Goal: Task Accomplishment & Management: Manage account settings

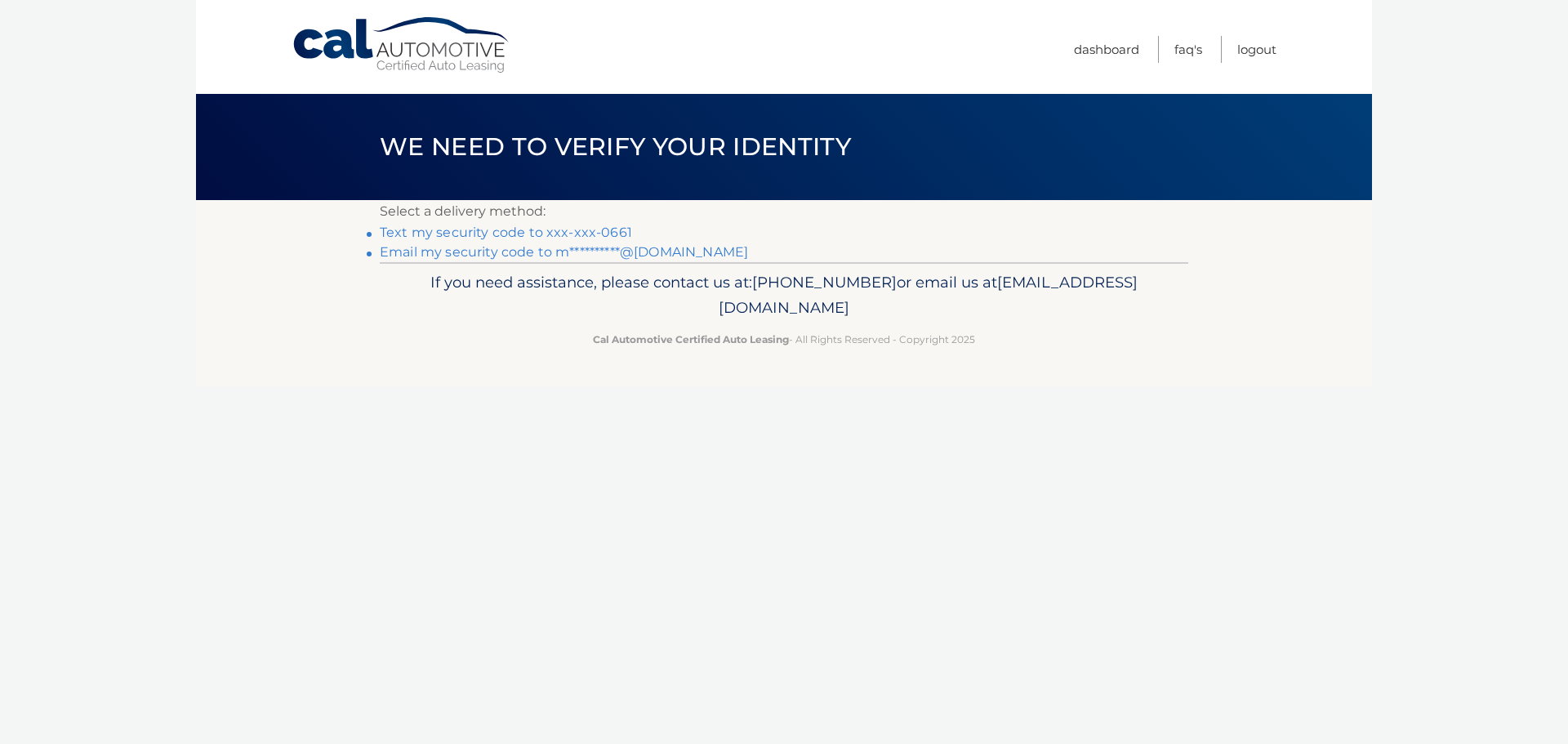
click at [523, 228] on link "Text my security code to xxx-xxx-0661" at bounding box center [506, 232] width 252 height 16
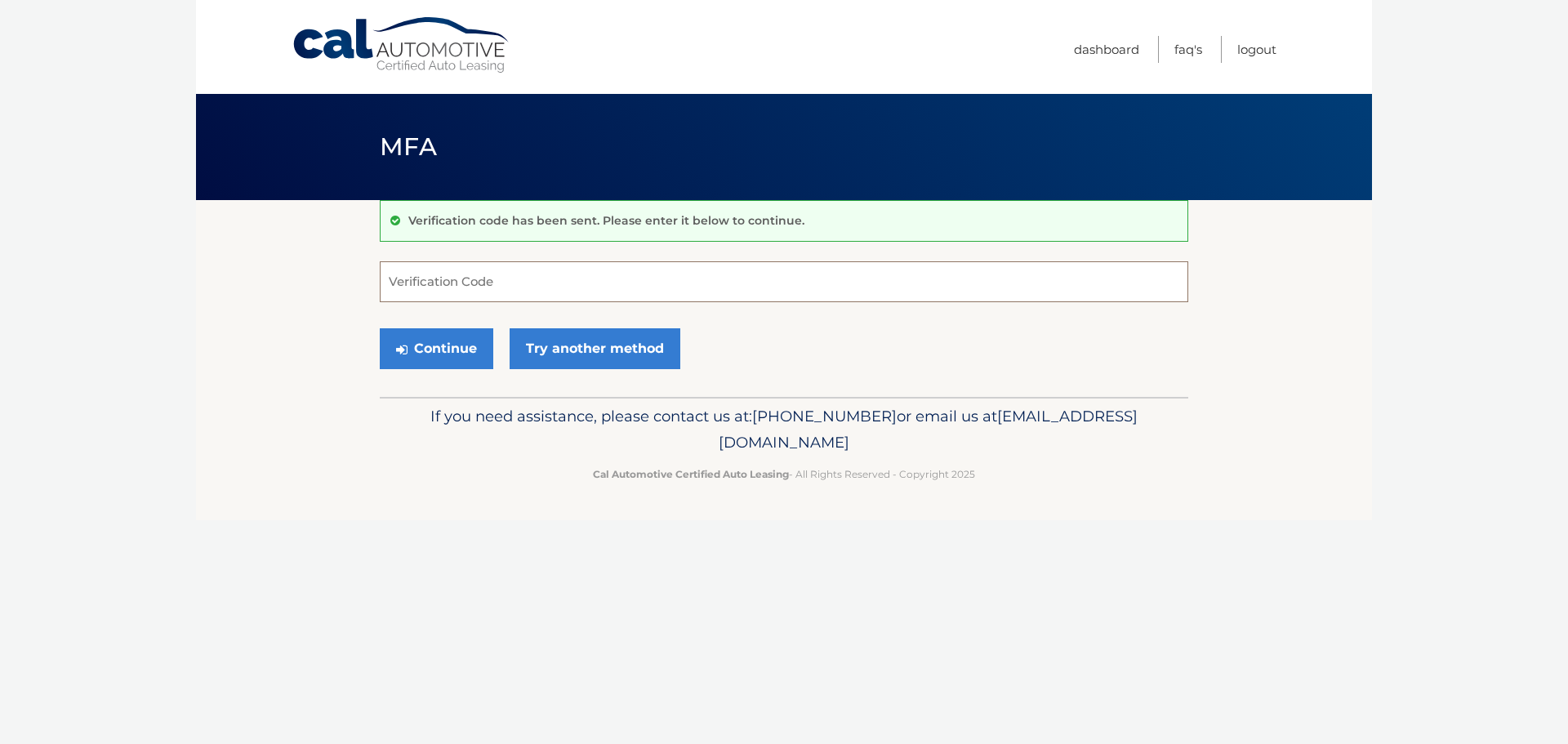
click at [512, 282] on input "Verification Code" at bounding box center [784, 281] width 809 height 41
type input "530123"
click at [453, 350] on button "Continue" at bounding box center [437, 348] width 114 height 41
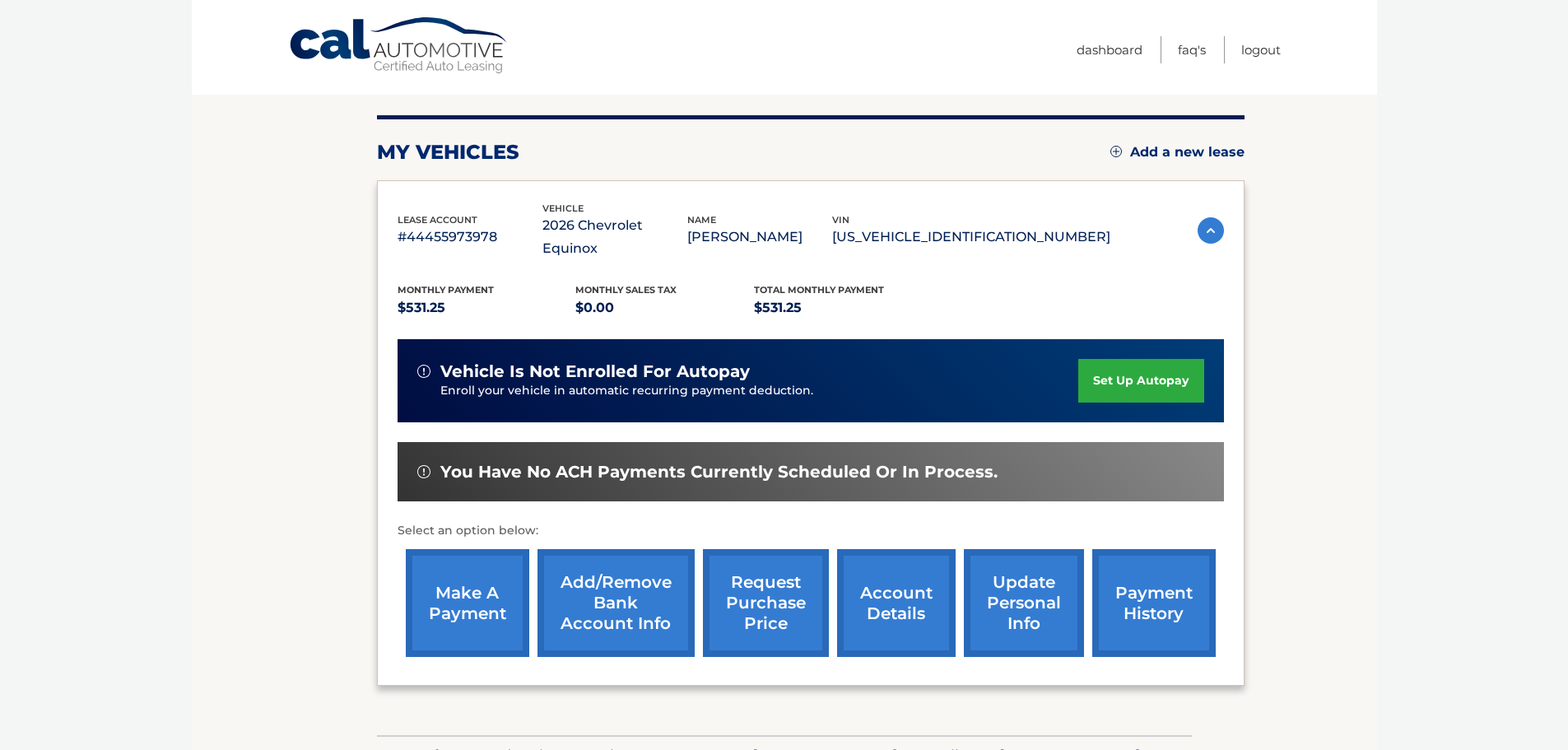
scroll to position [165, 0]
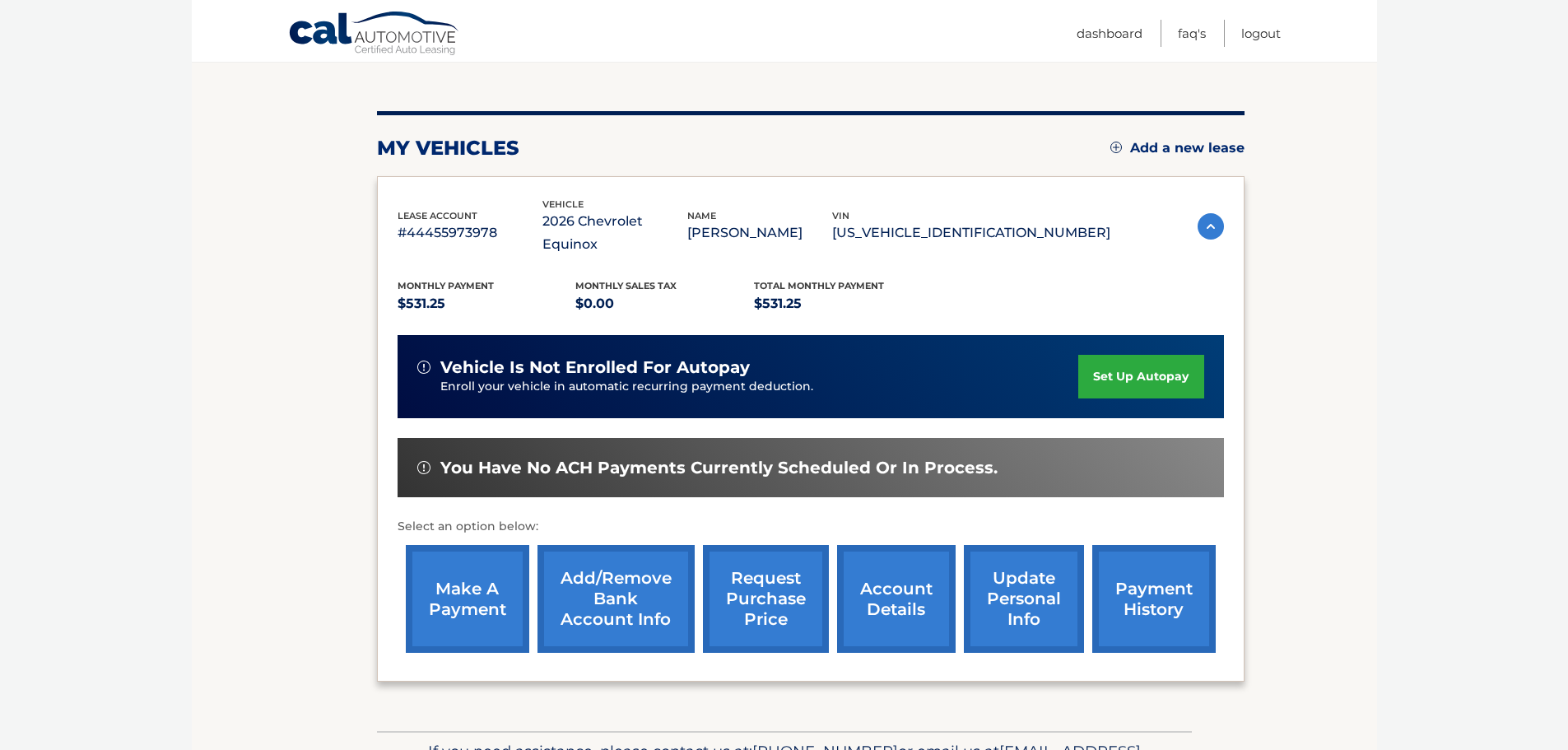
click at [466, 564] on link "make a payment" at bounding box center [467, 599] width 123 height 108
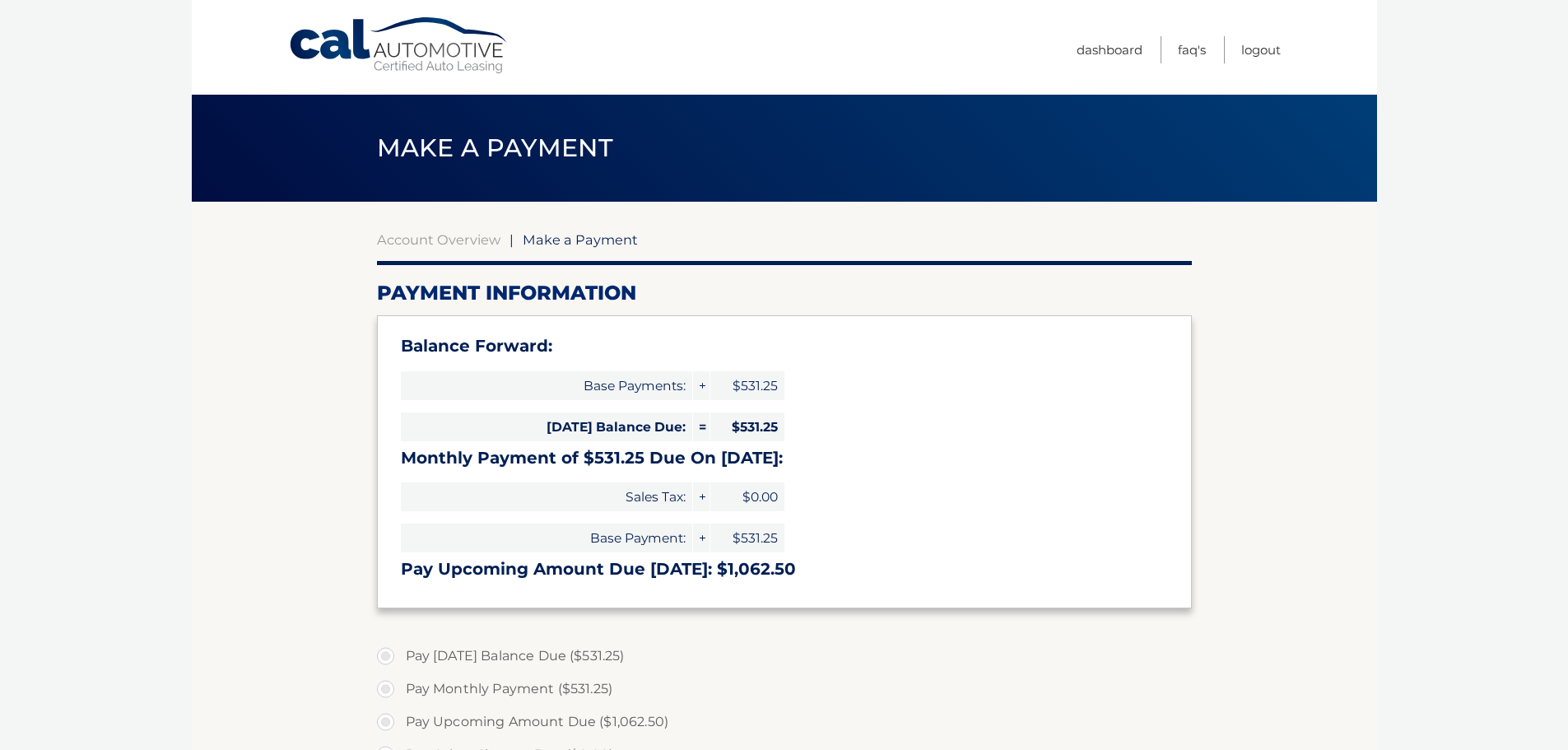
select select "NDMzZjE3MTEtMTRiNS00N2M5LWFkZGEtNjA5MWFhZjMxZDQy"
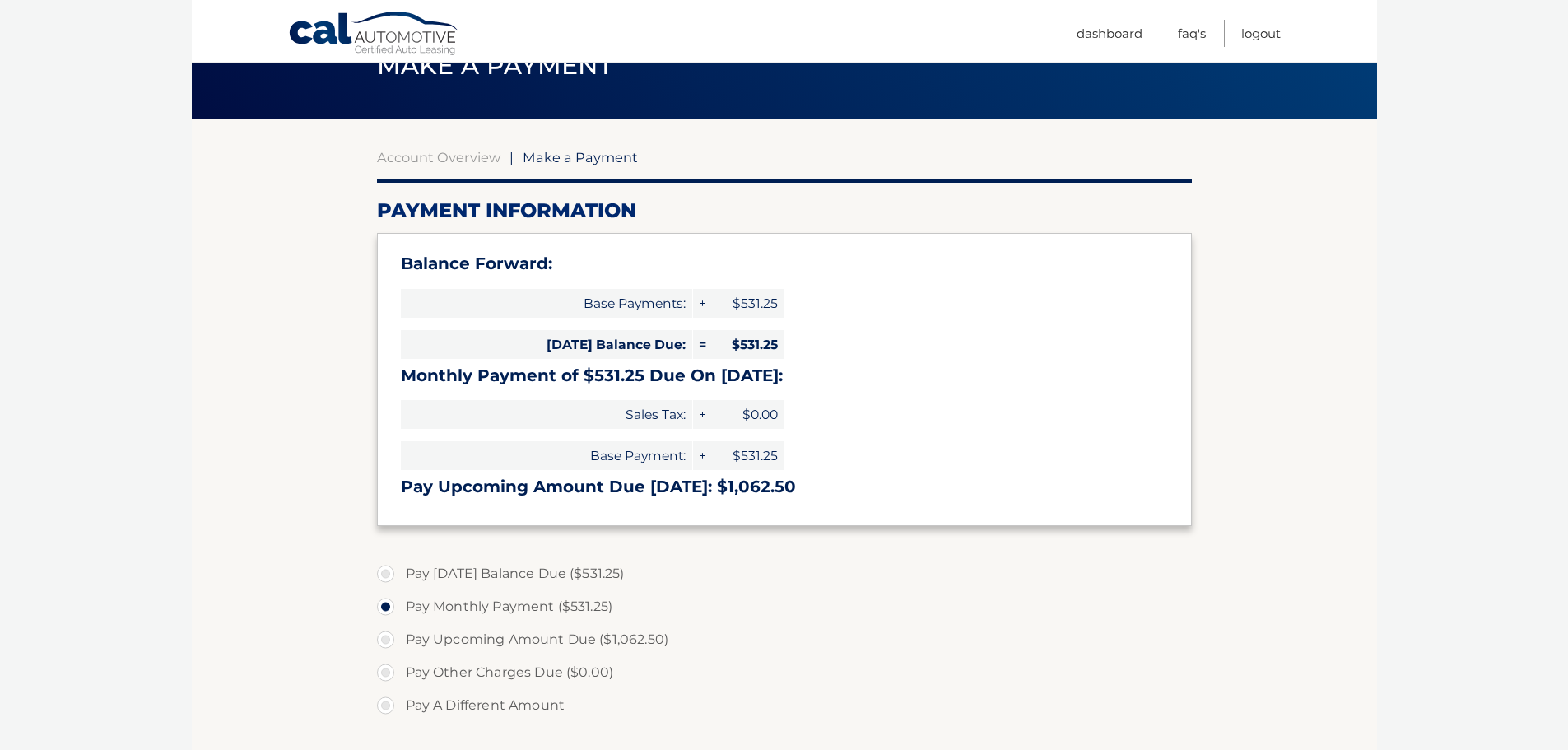
click at [391, 580] on label "Pay Today's Balance Due ($531.25)" at bounding box center [784, 574] width 815 height 33
click at [391, 580] on input "Pay Today's Balance Due ($531.25)" at bounding box center [392, 570] width 17 height 26
radio input "true"
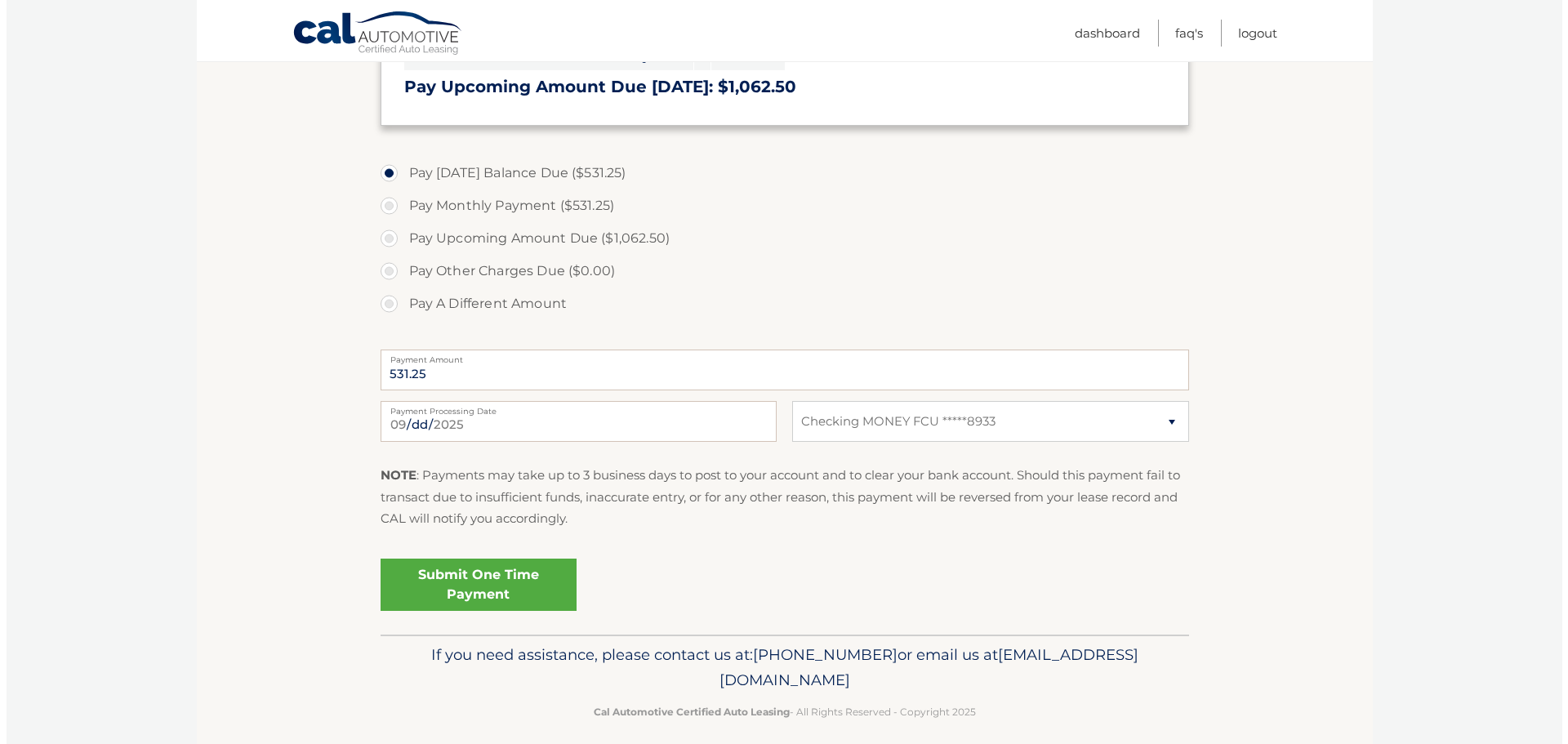
scroll to position [490, 0]
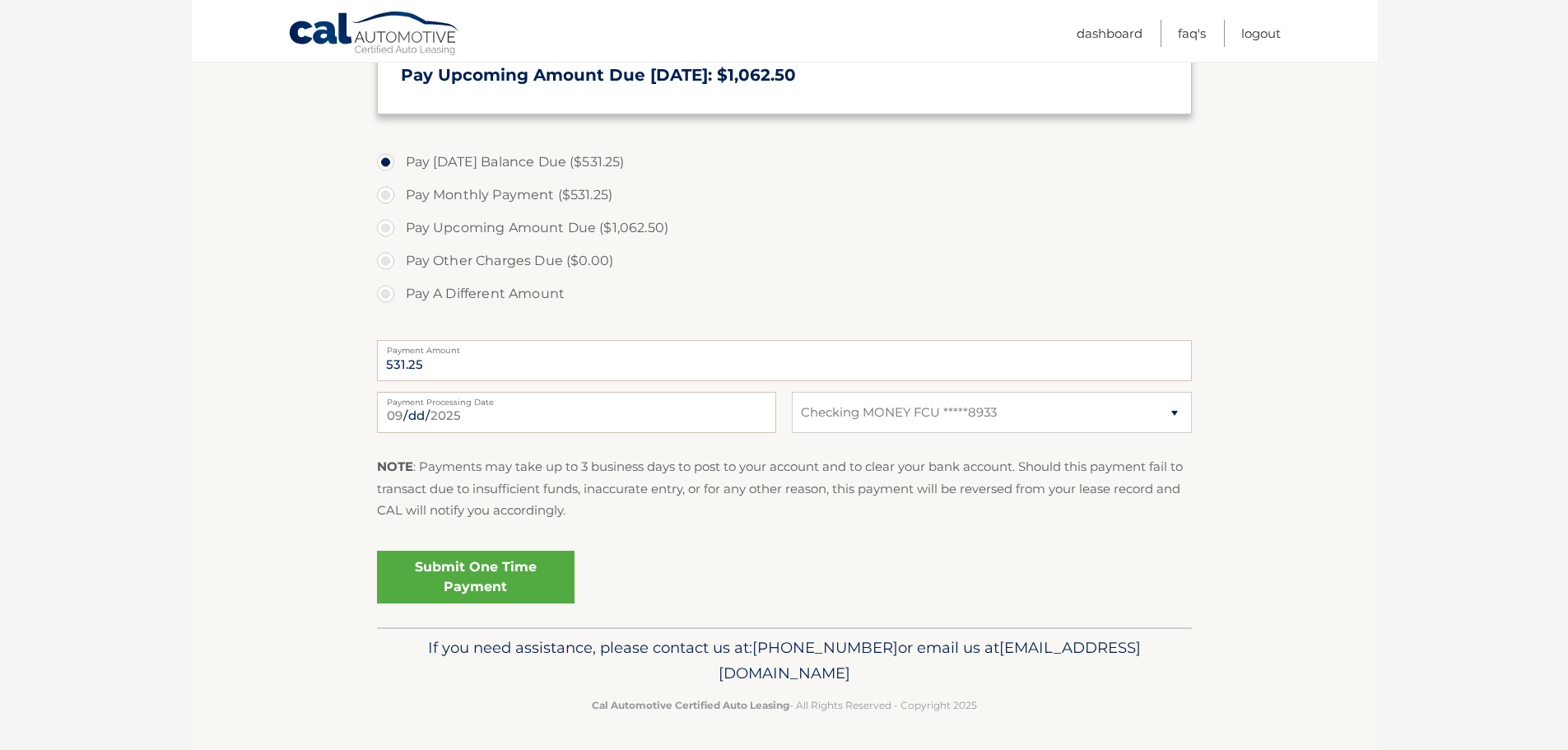
click at [482, 585] on link "Submit One Time Payment" at bounding box center [476, 577] width 197 height 52
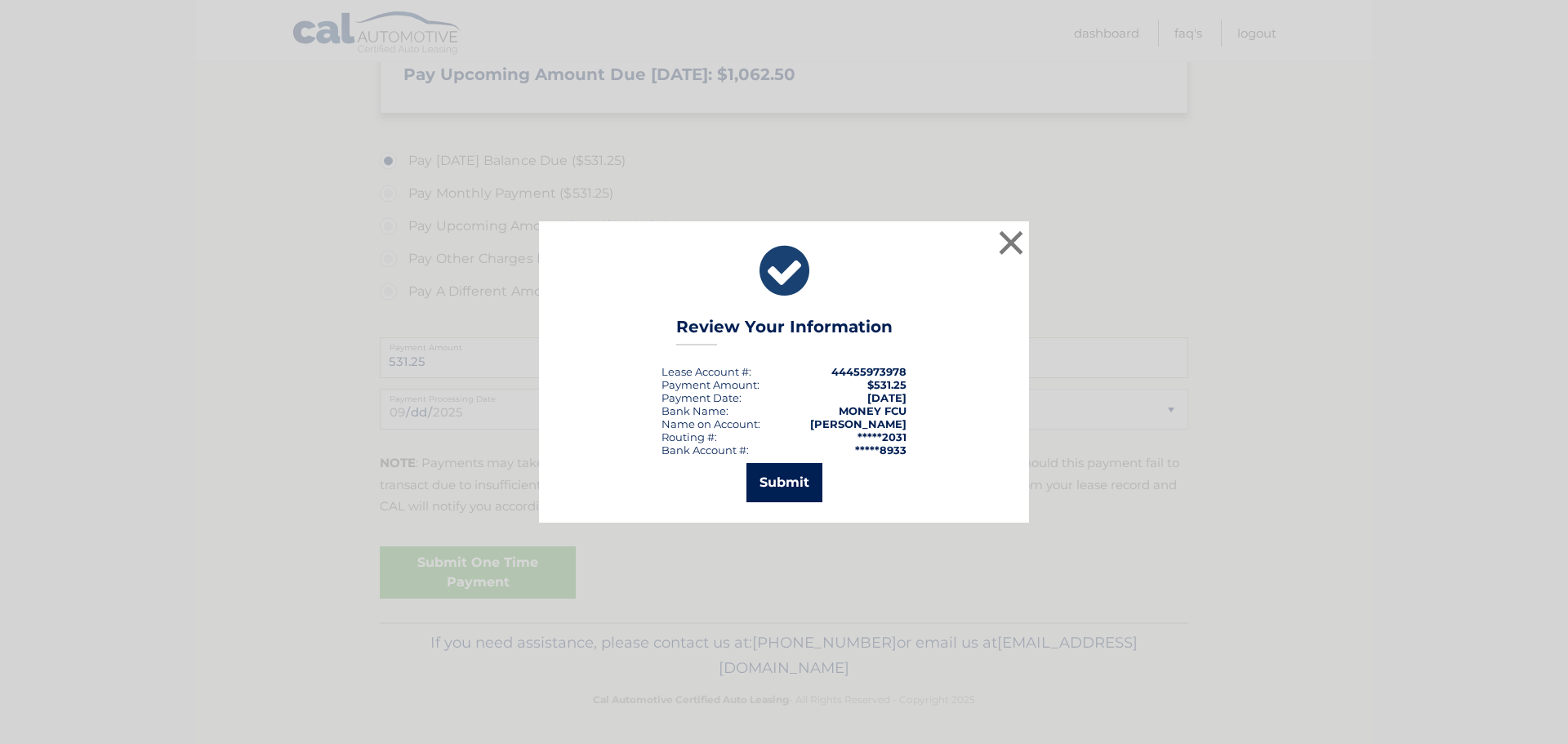
click at [764, 482] on button "Submit" at bounding box center [784, 482] width 76 height 39
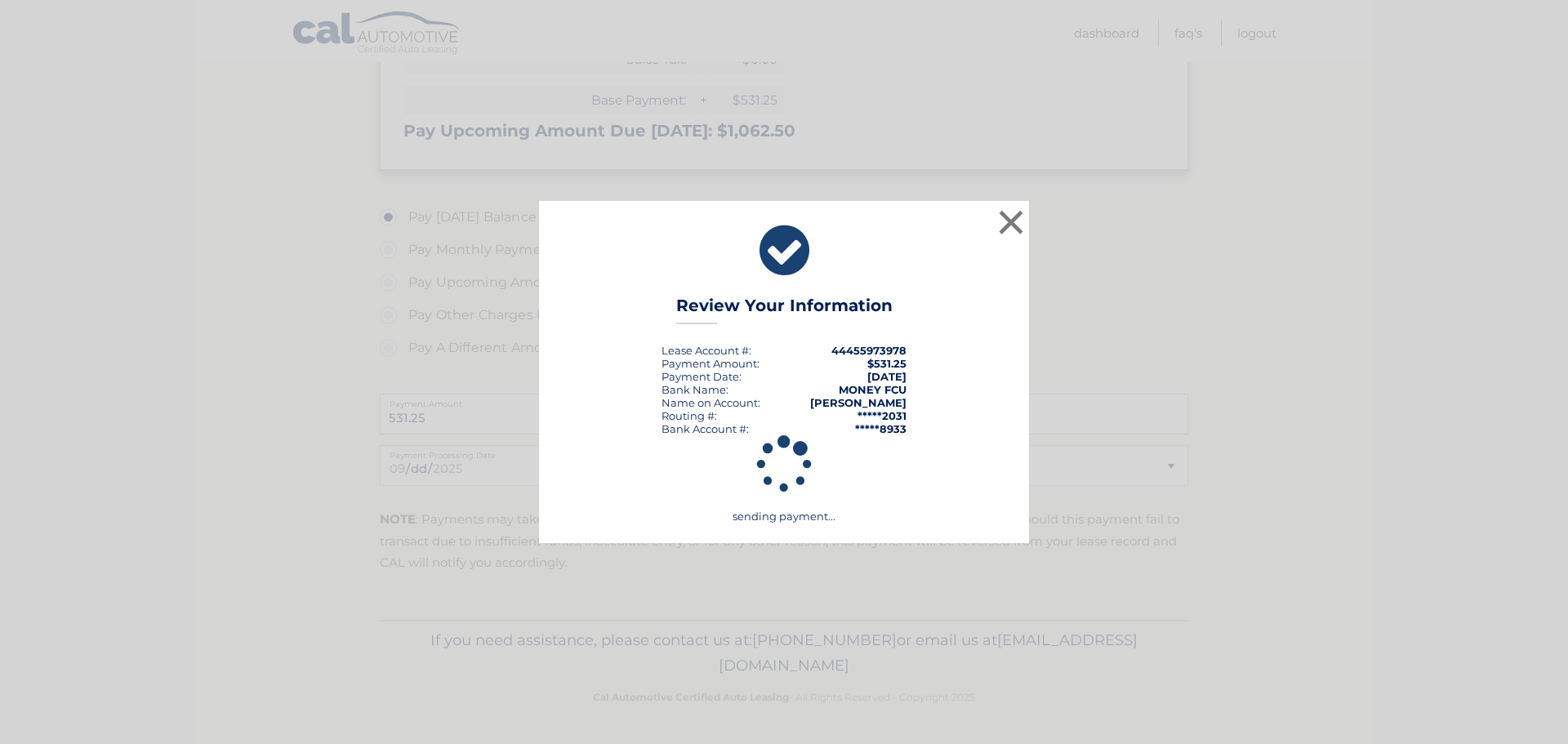
scroll to position [434, 0]
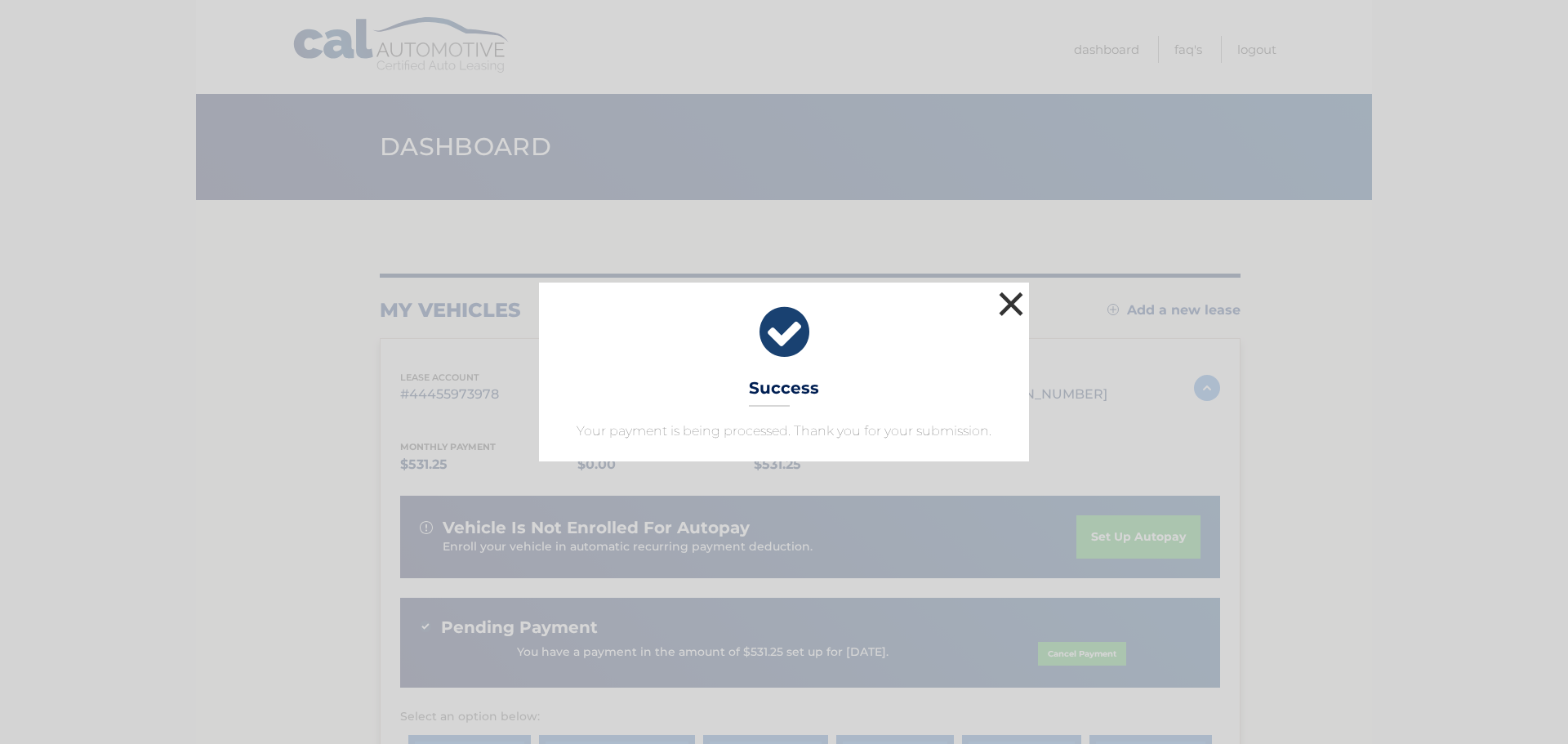
click at [1010, 303] on button "×" at bounding box center [1010, 303] width 33 height 33
